Goal: Use online tool/utility: Utilize a website feature to perform a specific function

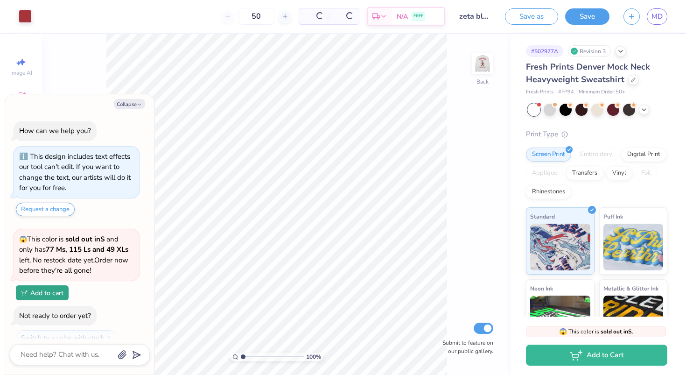
scroll to position [31, 0]
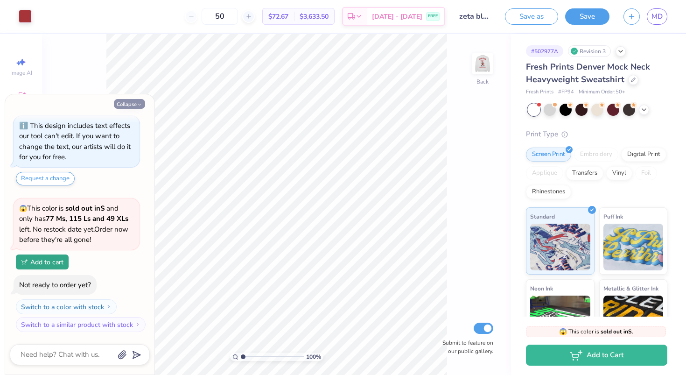
click at [127, 108] on button "Collapse" at bounding box center [129, 104] width 31 height 10
type textarea "x"
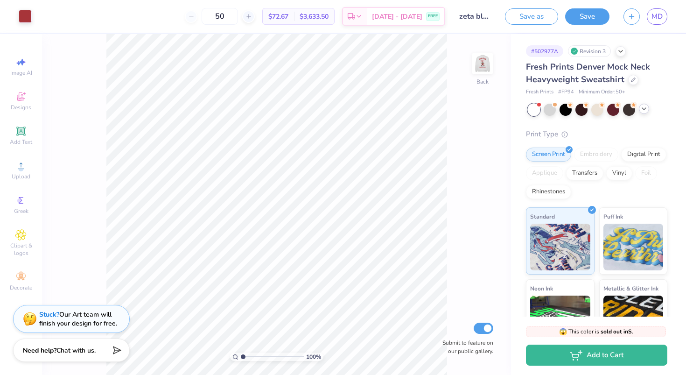
click at [645, 109] on icon at bounding box center [644, 108] width 7 height 7
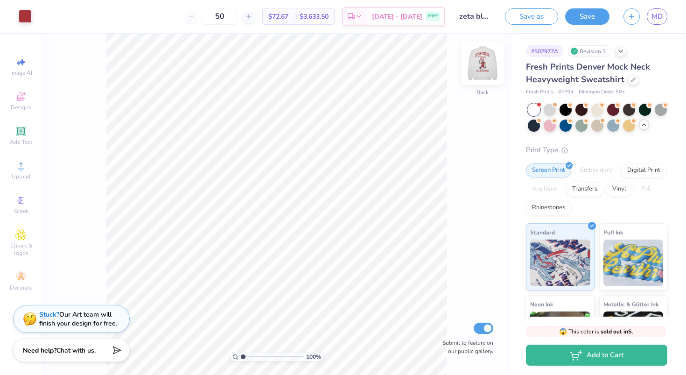
click at [480, 64] on img at bounding box center [482, 63] width 37 height 37
click at [473, 66] on img at bounding box center [482, 63] width 37 height 37
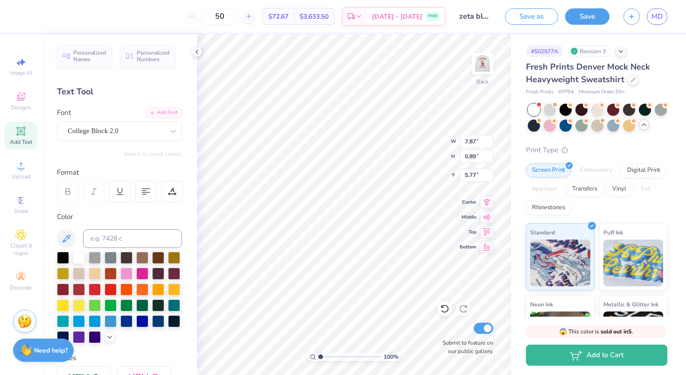
type input "7.87"
type input "0.89"
type input "4.81"
click at [442, 310] on icon at bounding box center [444, 308] width 9 height 9
type input "1.08"
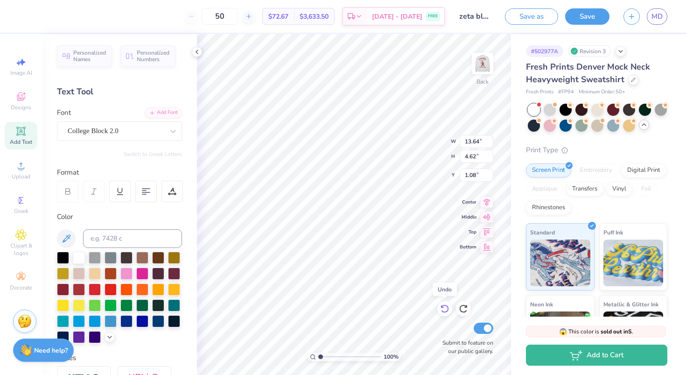
click at [442, 310] on icon at bounding box center [444, 308] width 9 height 9
type input "6.40"
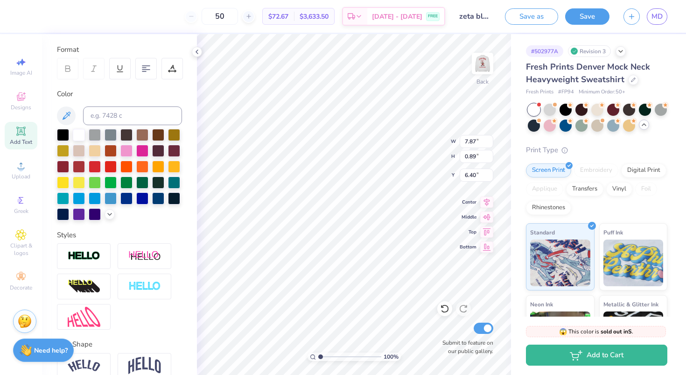
scroll to position [168, 0]
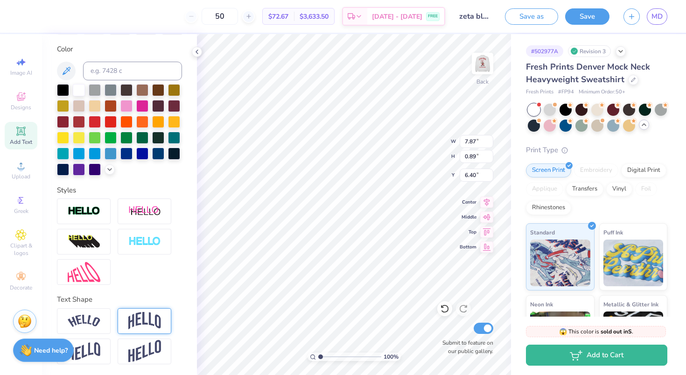
click at [144, 321] on img at bounding box center [144, 321] width 33 height 18
type input "2.52"
type input "5.59"
type input "0.18"
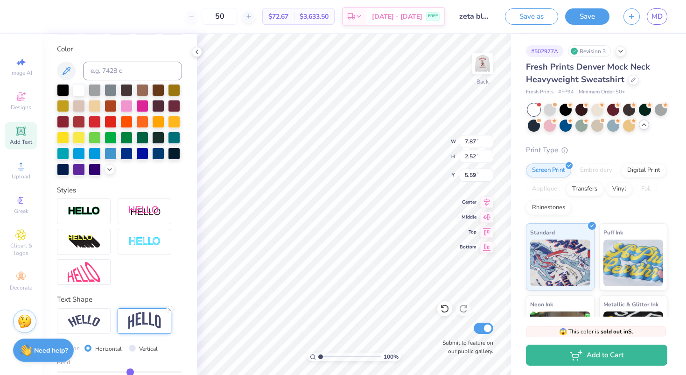
type input "0.18"
click at [130, 371] on input "range" at bounding box center [119, 371] width 125 height 1
type input "1.45"
type input "6.12"
type input "13.64"
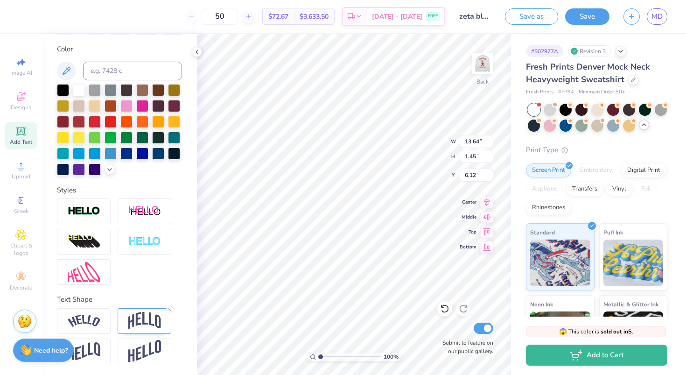
type input "4.62"
type input "1.08"
click at [136, 317] on img at bounding box center [144, 321] width 33 height 18
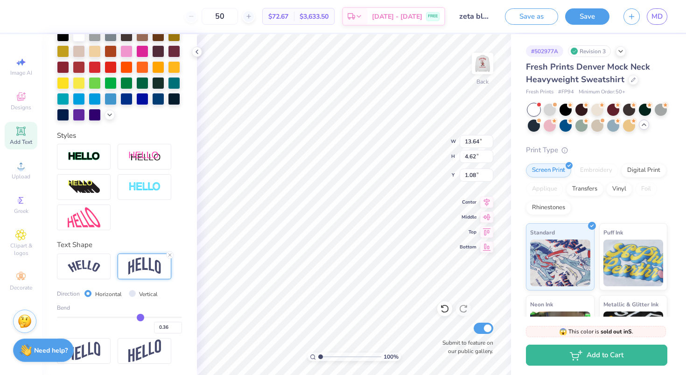
type input "7.87"
type input "1.45"
type input "6.12"
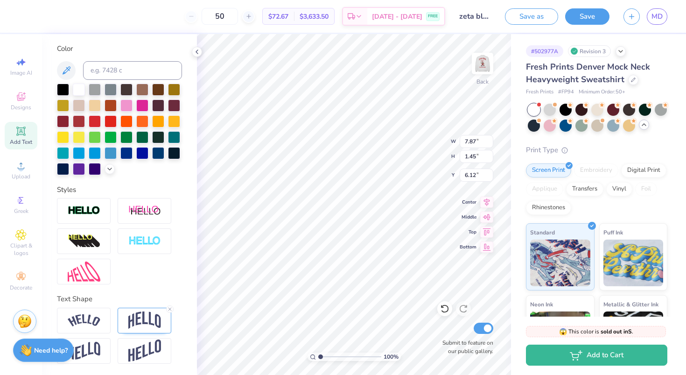
scroll to position [168, 0]
click at [133, 322] on img at bounding box center [144, 321] width 33 height 18
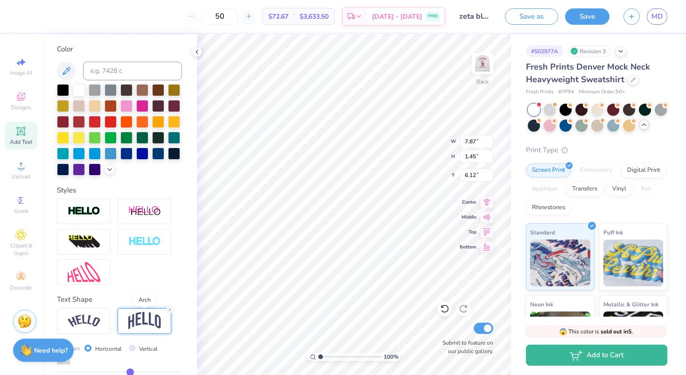
scroll to position [222, 0]
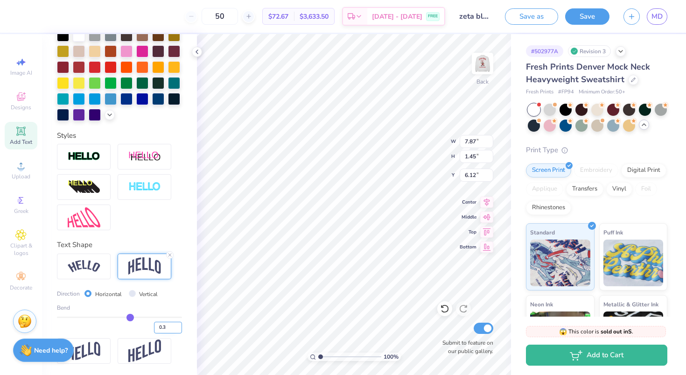
click at [178, 326] on input "0.3" at bounding box center [168, 328] width 28 height 12
click at [178, 326] on input "0.31" at bounding box center [168, 328] width 28 height 12
click at [178, 326] on input "0.32" at bounding box center [168, 328] width 28 height 12
click at [178, 326] on input "0.33" at bounding box center [168, 328] width 28 height 12
click at [178, 326] on input "0.34" at bounding box center [168, 328] width 28 height 12
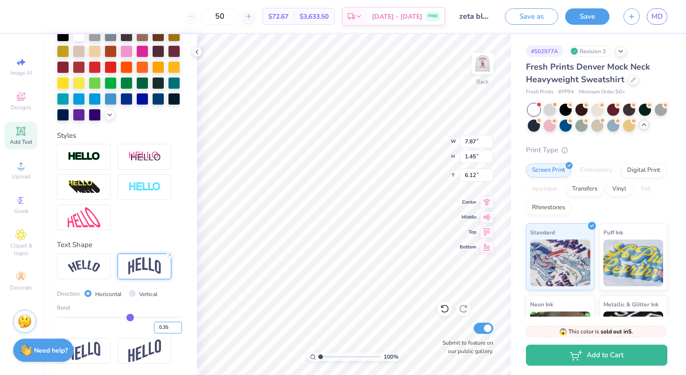
click at [178, 326] on input "0.35" at bounding box center [168, 328] width 28 height 12
type input "0.36"
click at [178, 326] on input "0.36" at bounding box center [168, 328] width 28 height 12
type input "0.36"
type input "2.03"
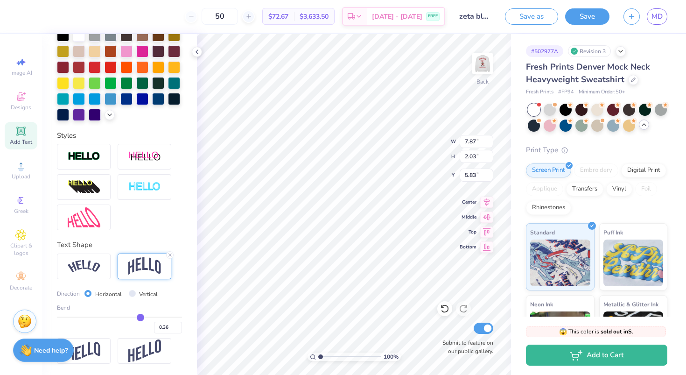
type input "3.89"
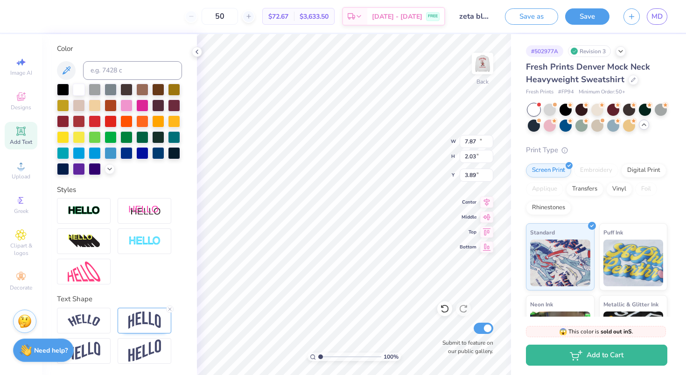
type input "13.64"
type input "4.62"
click at [443, 306] on icon at bounding box center [445, 309] width 8 height 8
type input "1.08"
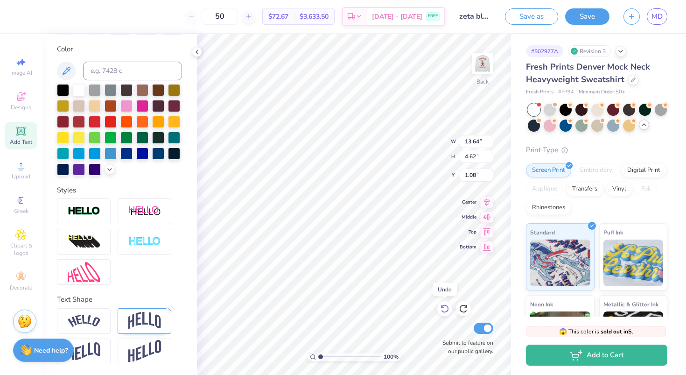
click at [443, 306] on icon at bounding box center [445, 309] width 8 height 8
type input "7.87"
type input "2.03"
type input "5.83"
type input "7.92"
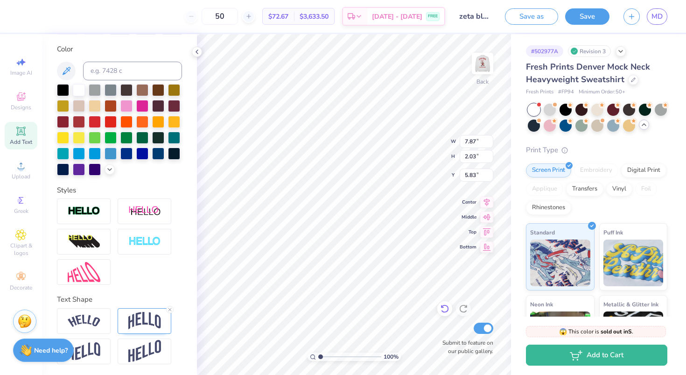
type input "2.57"
type input "4.11"
click at [147, 321] on img at bounding box center [144, 321] width 33 height 18
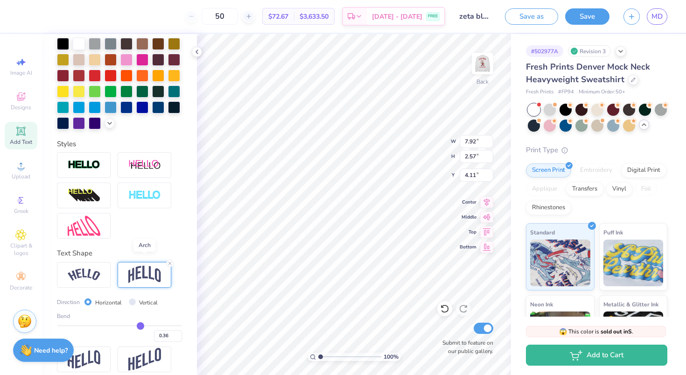
scroll to position [222, 0]
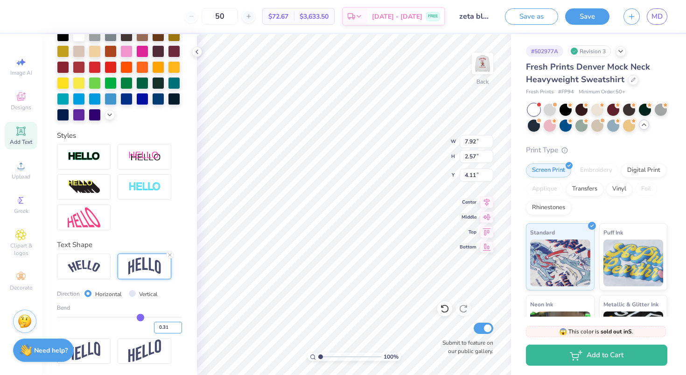
type input "0.31"
click at [179, 330] on input "0.31" at bounding box center [168, 328] width 28 height 12
type input "0.31"
type input "2.43"
type input "4.18"
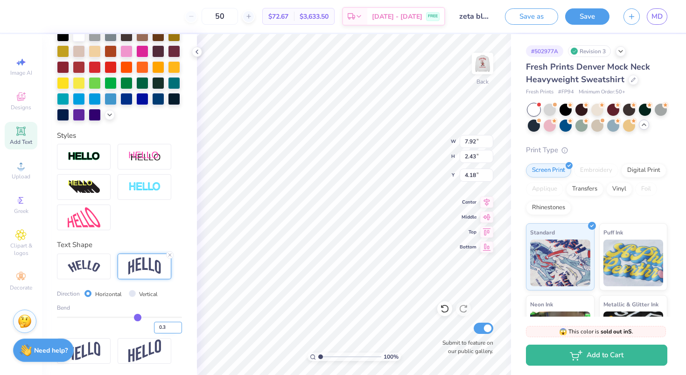
click at [179, 330] on input "0.3" at bounding box center [168, 328] width 28 height 12
click at [179, 330] on input "0.29" at bounding box center [168, 328] width 28 height 12
click at [179, 330] on input "0.28" at bounding box center [168, 328] width 28 height 12
click at [179, 330] on input "0.27" at bounding box center [168, 328] width 28 height 12
click at [179, 330] on input "0.26" at bounding box center [168, 328] width 28 height 12
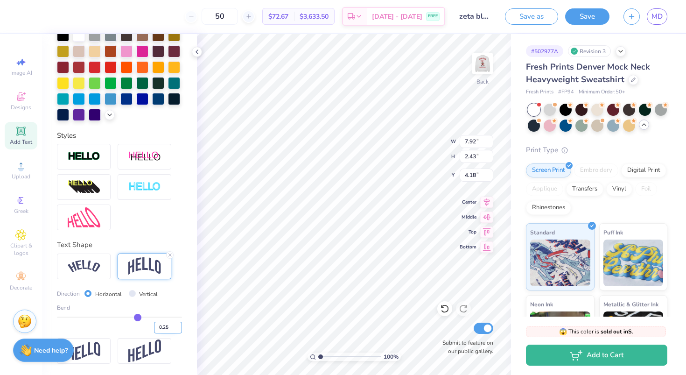
type input "0.25"
click at [179, 330] on input "0.25" at bounding box center [168, 328] width 28 height 12
type input "0.25"
type input "2.27"
type input "4.26"
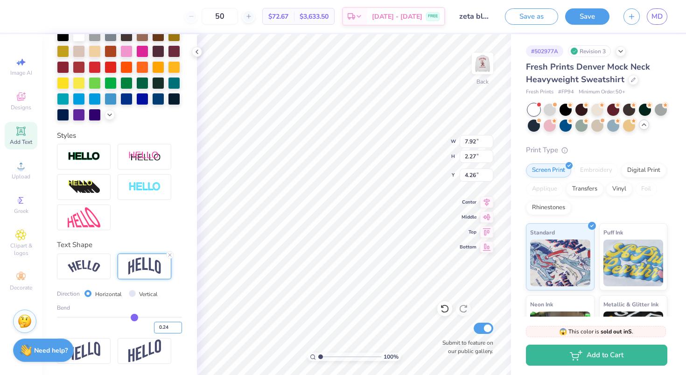
click at [179, 330] on input "0.24" at bounding box center [168, 328] width 28 height 12
click at [179, 330] on input "0.23" at bounding box center [168, 328] width 28 height 12
type input "0.22"
click at [179, 330] on input "0.22" at bounding box center [168, 328] width 28 height 12
type input "0.22"
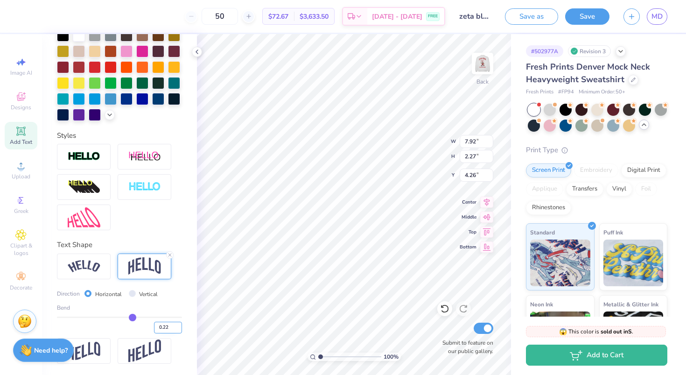
type input "2.19"
type input "4.29"
click at [179, 330] on input "0.21" at bounding box center [168, 328] width 28 height 12
type input "0.2"
click at [179, 330] on input "0.2" at bounding box center [168, 328] width 28 height 12
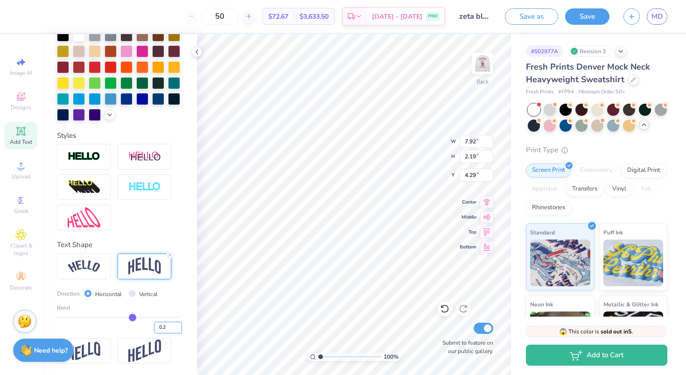
type input "0.2"
type input "0.20"
type input "2.15"
type input "4.31"
type input "7.84"
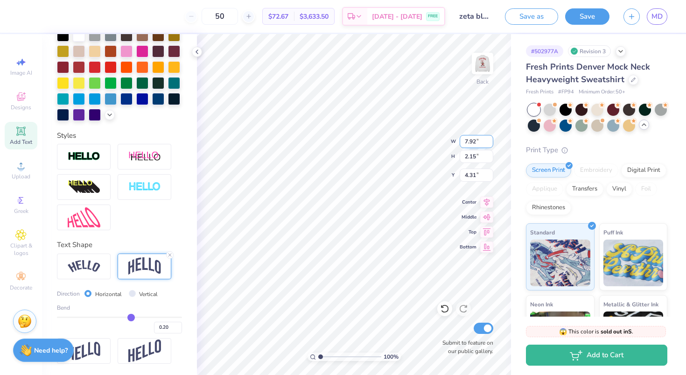
type input "2.79"
type input "4.05"
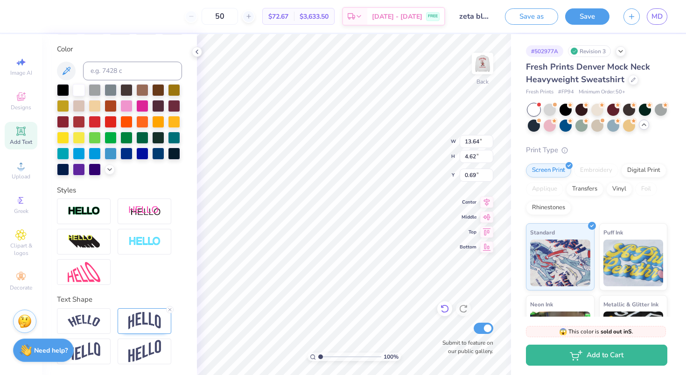
click at [442, 306] on icon at bounding box center [443, 307] width 2 height 2
type input "1.08"
type input "7.84"
type input "2.79"
type input "3.89"
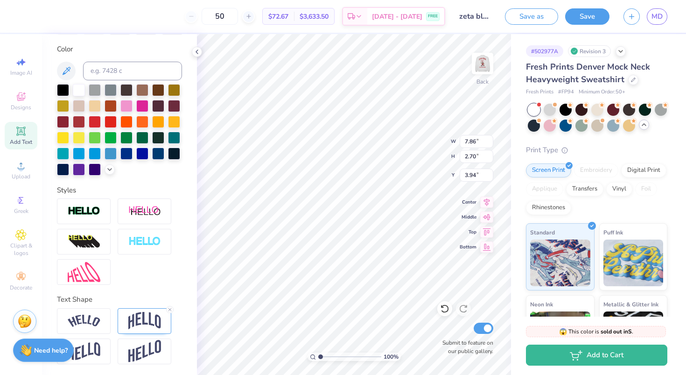
type input "7.86"
type input "2.70"
type input "3.94"
type input "7.86"
type input "2.70"
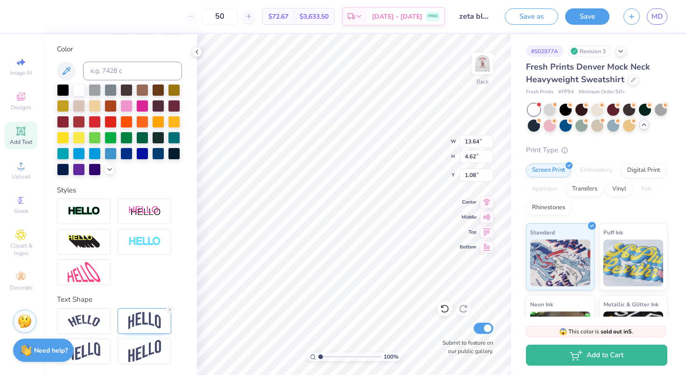
type input "3.84"
type input "7.89"
type input "1.54"
type input "4.18"
type input "7.88"
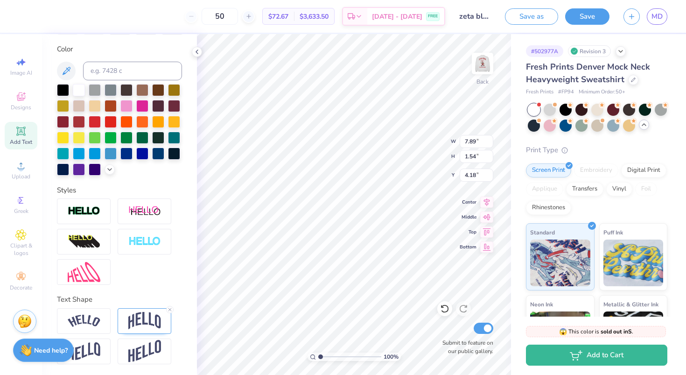
type input "1.52"
type input "1.50"
type input "9.07"
type input "7.88"
type input "1.50"
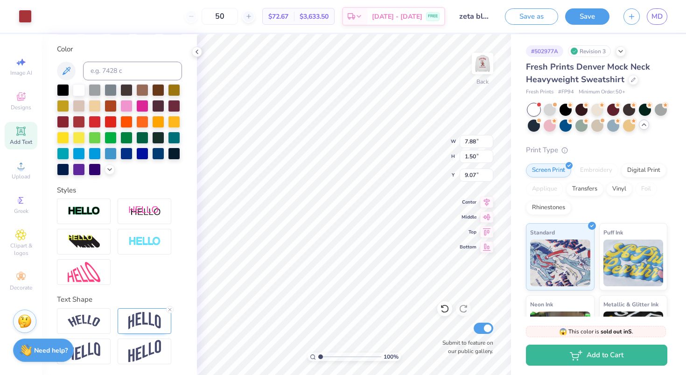
type input "3.88"
type input "7.89"
type input "1.56"
type input "0.50"
type input "7.87"
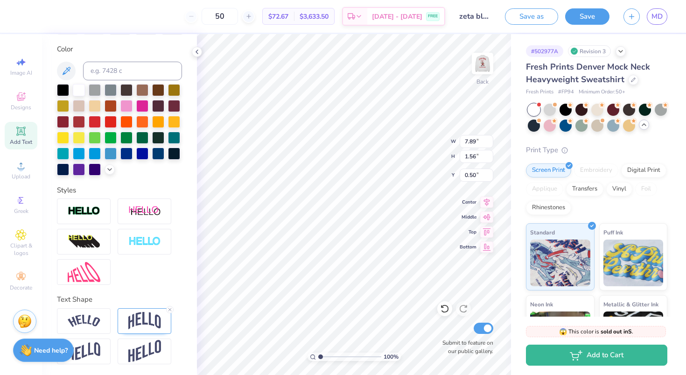
type input "1.51"
type input "4.54"
type input "1.03"
click at [487, 204] on icon at bounding box center [487, 201] width 6 height 8
type input "7.87"
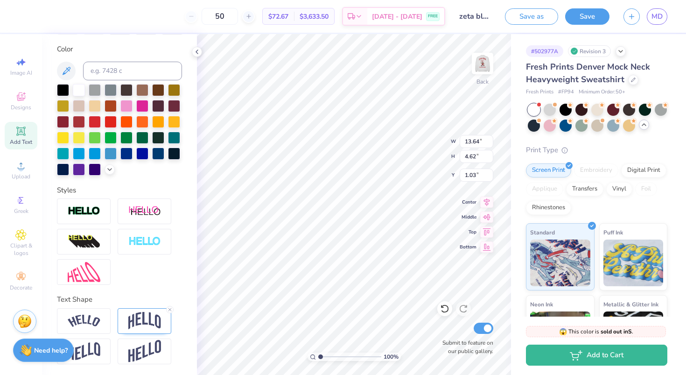
type input "1.51"
type input "4.54"
click at [482, 201] on icon at bounding box center [486, 200] width 13 height 11
